Goal: Check status: Check status

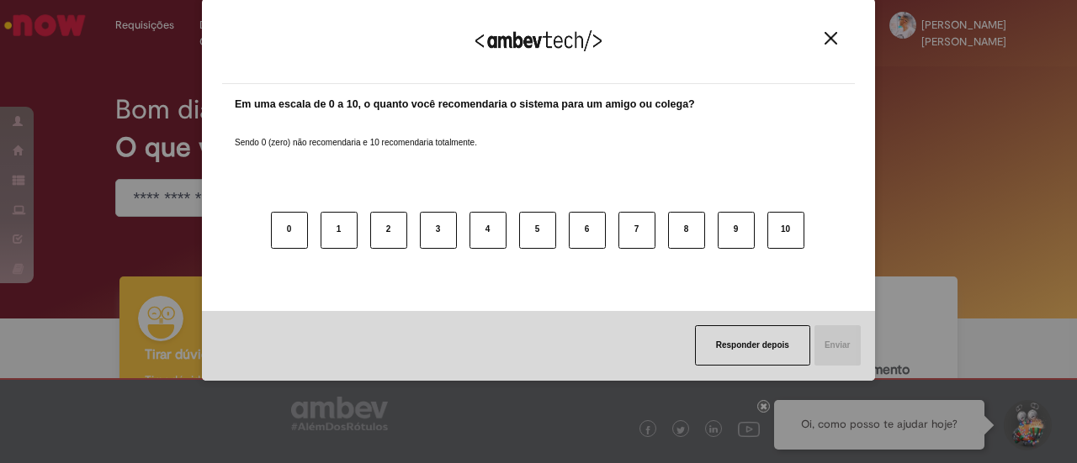
click at [836, 34] on img "Close" at bounding box center [830, 38] width 13 height 13
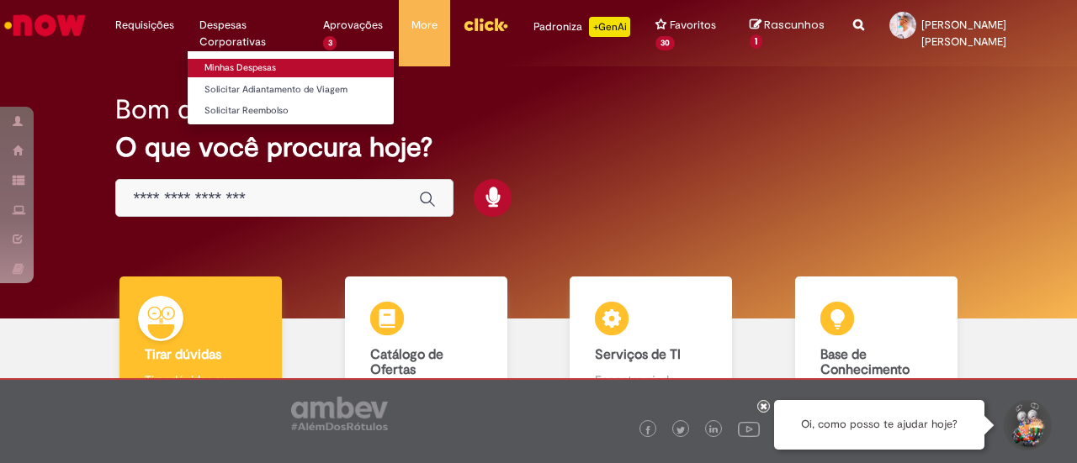
click at [227, 60] on link "Minhas Despesas" at bounding box center [291, 68] width 206 height 19
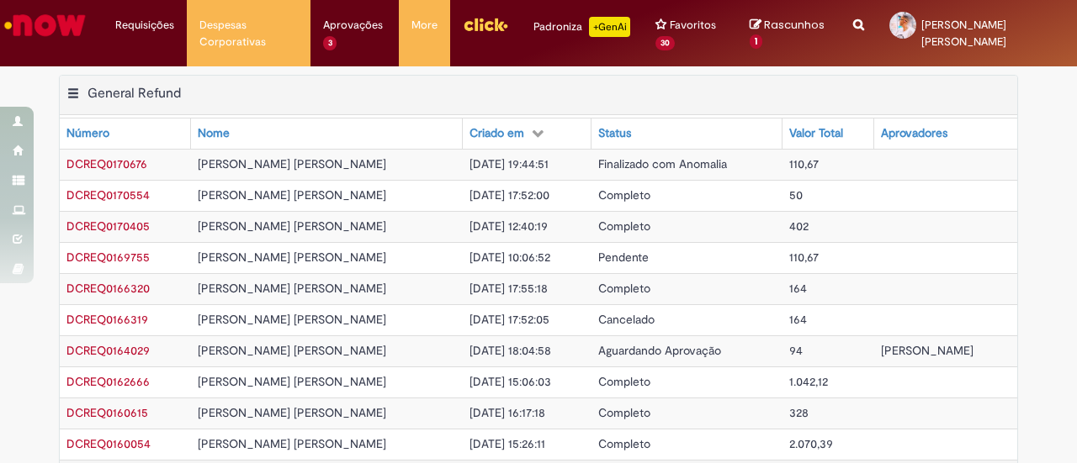
click at [598, 159] on span "Finalizado com Anomalia" at bounding box center [662, 163] width 129 height 15
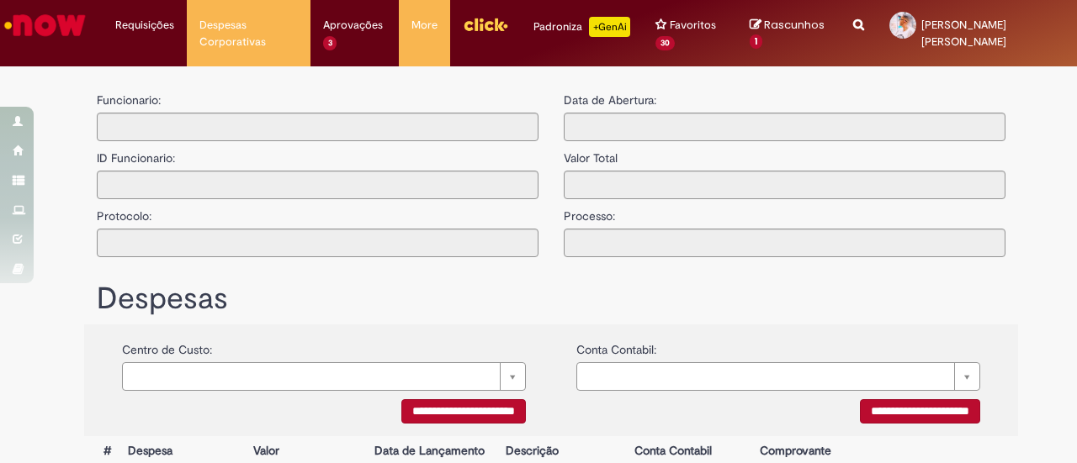
type input "**********"
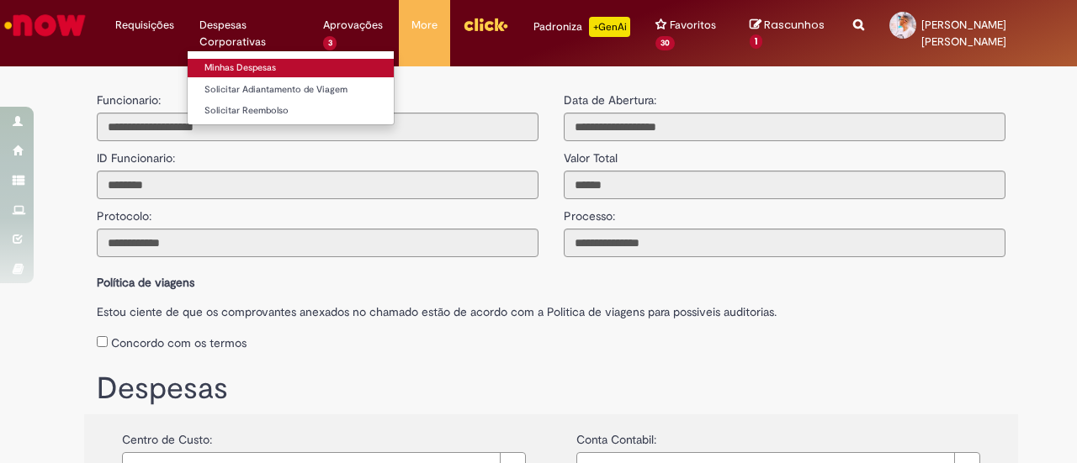
click at [233, 67] on link "Minhas Despesas" at bounding box center [291, 68] width 206 height 19
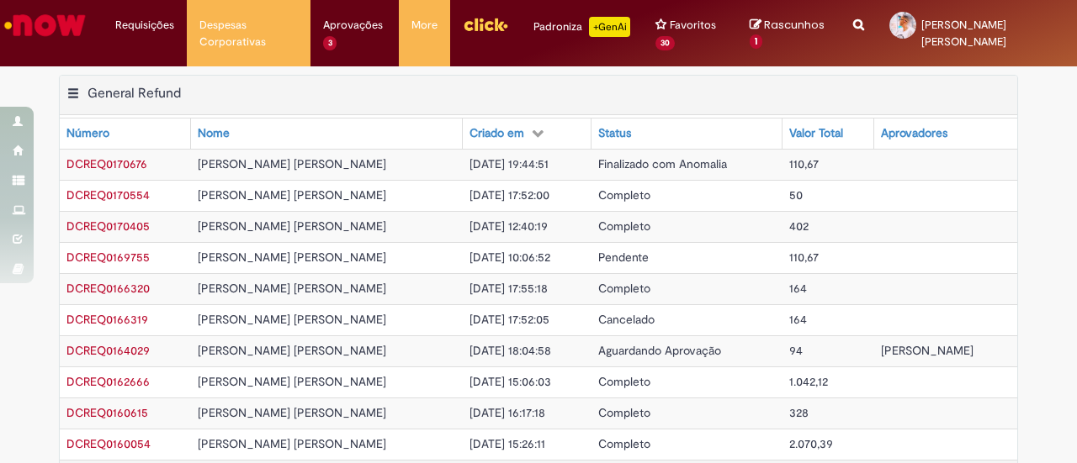
click at [598, 253] on span "Pendente" at bounding box center [623, 257] width 50 height 15
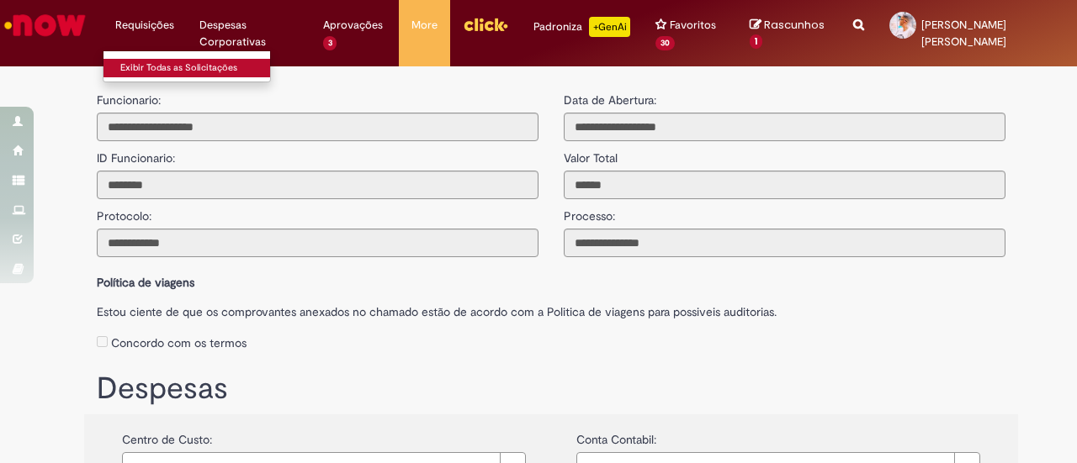
click at [153, 60] on link "Exibir Todas as Solicitações" at bounding box center [195, 68] width 185 height 19
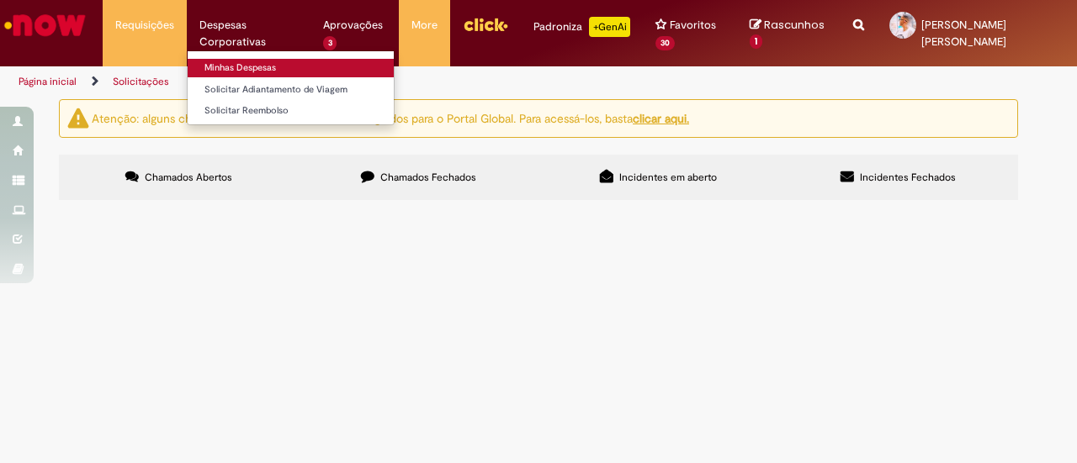
click at [225, 68] on link "Minhas Despesas" at bounding box center [291, 68] width 206 height 19
